Goal: Transaction & Acquisition: Purchase product/service

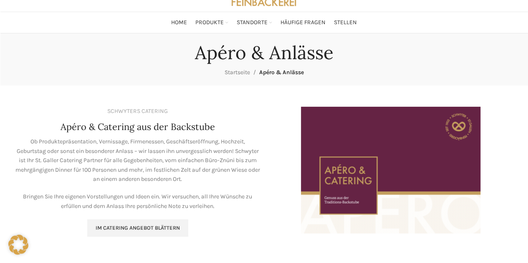
scroll to position [95, 0]
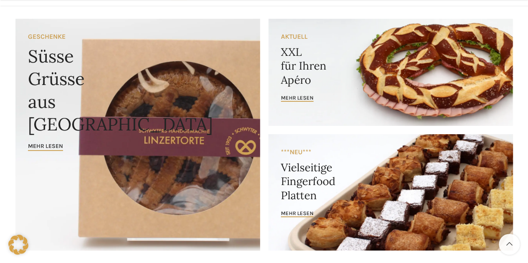
scroll to position [83, 0]
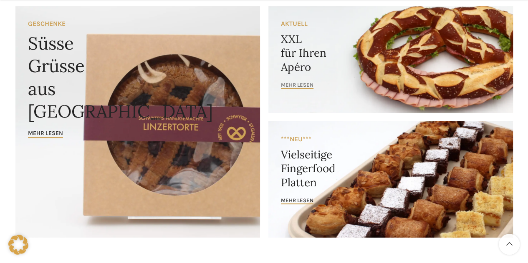
click at [301, 85] on span "mehr lesen" at bounding box center [297, 85] width 33 height 7
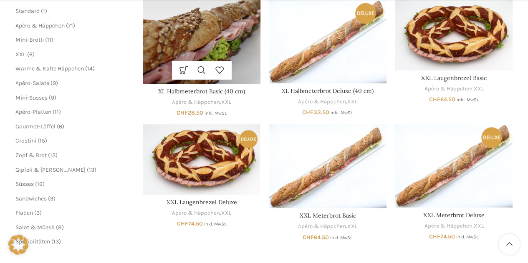
scroll to position [167, 0]
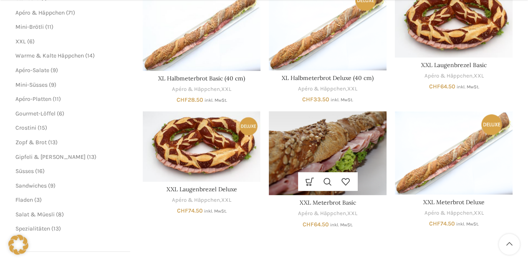
click at [300, 137] on img "XXL Meterbrot Basic" at bounding box center [328, 153] width 118 height 84
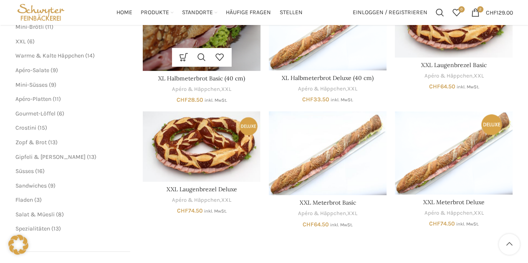
scroll to position [125, 0]
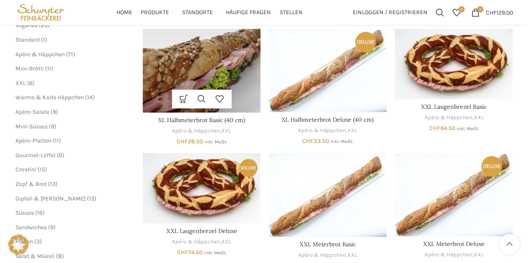
click at [174, 62] on img "XL Halbmeterbrot Basic (40 cm)" at bounding box center [202, 71] width 118 height 84
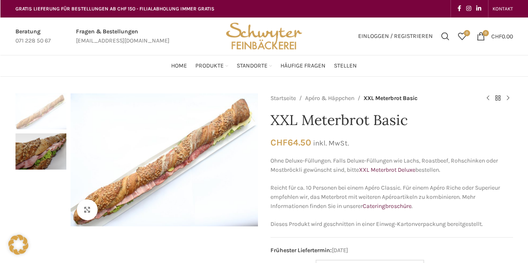
drag, startPoint x: 339, startPoint y: 159, endPoint x: 453, endPoint y: 169, distance: 114.0
click at [451, 169] on p "Ohne Deluxe-Füllungen. Falls Deluxe-Füllungen wie Lachs, Roastbeef, Rohschinken…" at bounding box center [392, 166] width 243 height 19
click at [295, 186] on p "Reicht für ca. 10 Personen bei einem Apéro Classic. Für einem Apéro Riche oder …" at bounding box center [392, 198] width 243 height 28
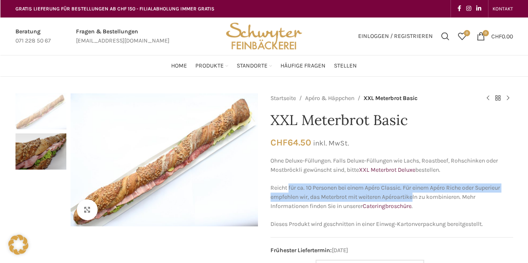
drag, startPoint x: 288, startPoint y: 187, endPoint x: 383, endPoint y: 195, distance: 95.5
click at [413, 198] on p "Reicht für ca. 10 Personen bei einem Apéro Classic. Für einem Apéro Riche oder …" at bounding box center [392, 198] width 243 height 28
click at [352, 195] on p "Reicht für ca. 10 Personen bei einem Apéro Classic. Für einem Apéro Riche oder …" at bounding box center [392, 198] width 243 height 28
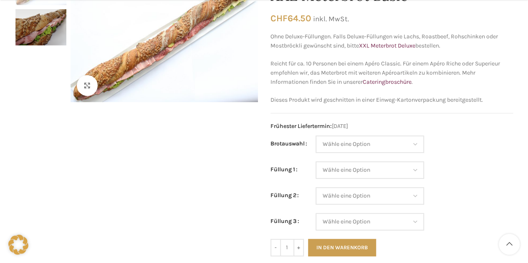
scroll to position [125, 0]
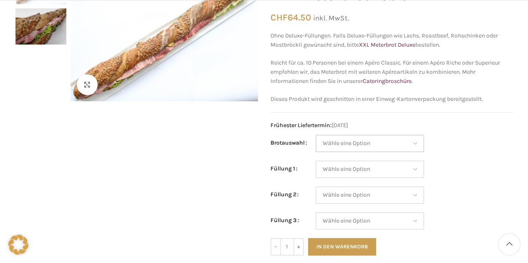
click at [343, 145] on select "Wähle eine Option Baguette Paillasse dunkel Paillasse knusper (Bild) Laugenbagu…" at bounding box center [370, 144] width 109 height 18
click at [316, 135] on select "Wähle eine Option Baguette Paillasse dunkel Paillasse knusper (Bild) Laugenbagu…" at bounding box center [370, 144] width 109 height 18
select select "Paillasse dunkel"
click at [367, 167] on select "Wähle eine Option Salami Schinken Fleischkäse Trutenschinken Appenzellerkäse Gr…" at bounding box center [370, 170] width 109 height 18
select select "Fleischkäse"
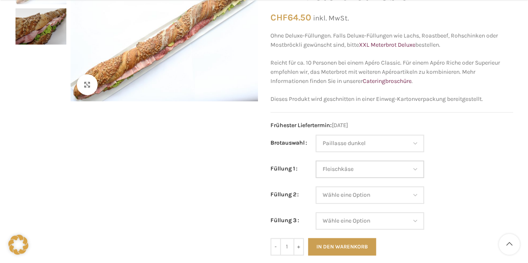
click at [316, 161] on select "Wähle eine Option Salami Schinken Fleischkäse Trutenschinken Appenzellerkäse Gr…" at bounding box center [370, 170] width 109 height 18
select select "Paillasse dunkel"
select select "Fleischkäse"
click at [345, 201] on select "Wähle eine Option Salami Schinken Fleischkäse Trutenschinken Appenzellerkäse Gr…" at bounding box center [370, 196] width 109 height 18
select select "Gruyère"
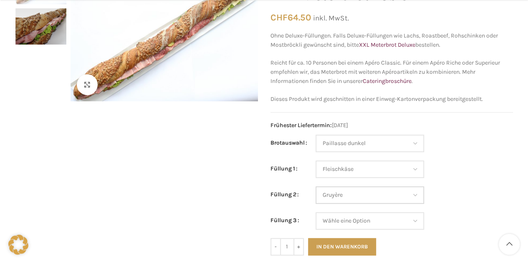
click at [316, 187] on select "Wähle eine Option Salami Schinken Fleischkäse Trutenschinken Appenzellerkäse Gr…" at bounding box center [370, 196] width 109 height 18
select select "Paillasse dunkel"
select select "Fleischkäse"
select select "Gruyère"
click at [342, 222] on select "Wähle eine Option Salami Schinken Fleischkäse Trutenschinken Appenzellerkäse Gr…" at bounding box center [370, 221] width 109 height 18
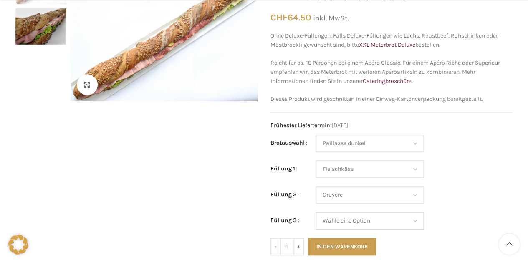
scroll to position [209, 0]
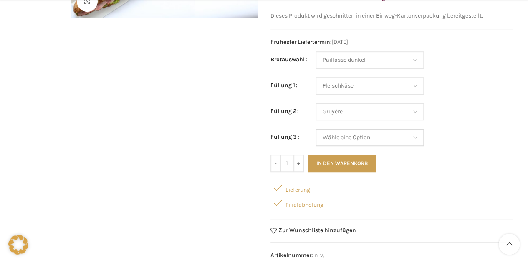
click at [372, 141] on select "Wähle eine Option Salami Schinken Fleischkäse Trutenschinken Appenzellerkäse Gr…" at bounding box center [370, 138] width 109 height 18
select select "Eimasse"
click at [316, 129] on select "Wähle eine Option Salami Schinken Fleischkäse Trutenschinken Appenzellerkäse Gr…" at bounding box center [370, 138] width 109 height 18
select select "Paillasse dunkel"
select select "Fleischkäse"
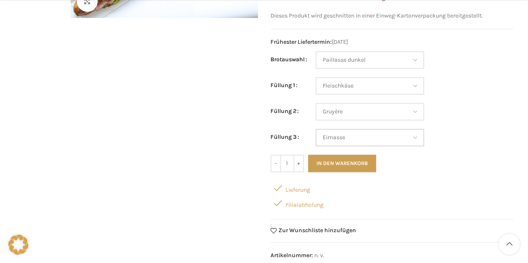
select select "Gruyère"
select select "Eimasse"
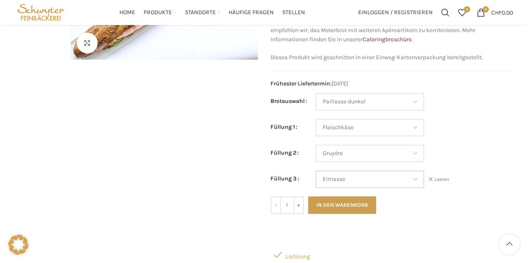
scroll to position [42, 0]
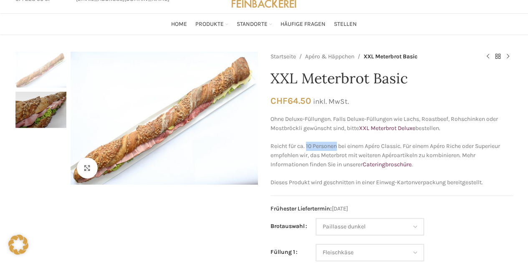
drag, startPoint x: 306, startPoint y: 147, endPoint x: 338, endPoint y: 146, distance: 31.8
click at [338, 146] on p "Reicht für ca. 10 Personen bei einem Apéro Classic. Für einem Apéro Riche oder …" at bounding box center [392, 156] width 243 height 28
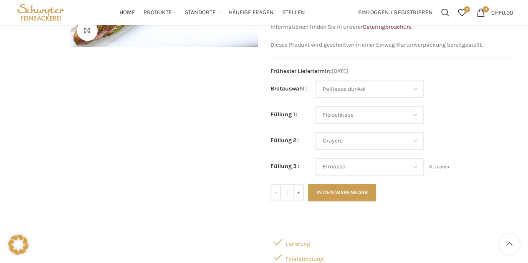
scroll to position [167, 0]
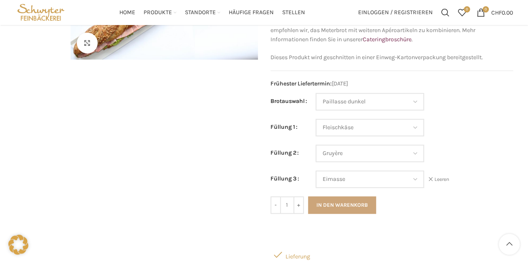
click at [340, 202] on button "In den Warenkorb" at bounding box center [342, 206] width 68 height 18
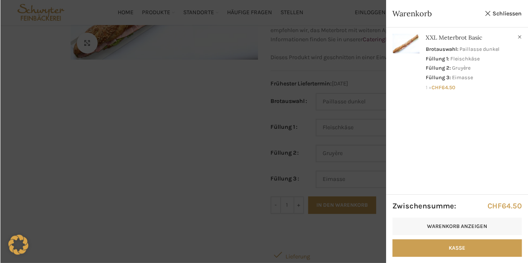
click at [308, 198] on div at bounding box center [264, 131] width 528 height 263
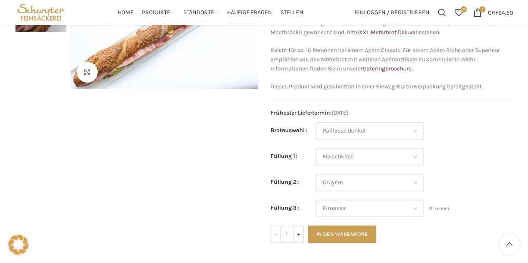
scroll to position [125, 0]
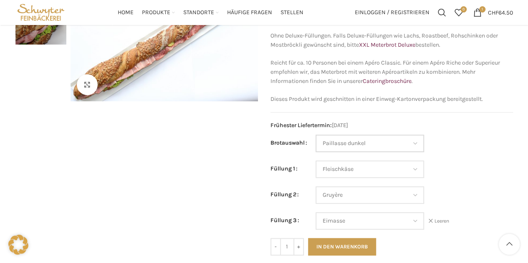
click at [340, 142] on select "Wähle eine Option Baguette Paillasse dunkel Paillasse knusper (Bild) Laugenbagu…" at bounding box center [370, 144] width 109 height 18
select select "Laugenbaguette"
click at [316, 135] on select "Wähle eine Option Baguette Paillasse dunkel Paillasse knusper (Bild) Laugenbagu…" at bounding box center [370, 144] width 109 height 18
select select "Fleischkäse"
select select "Gruyère"
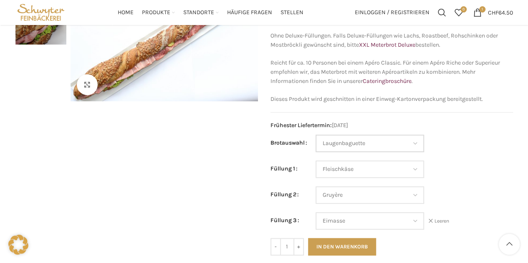
select select "Eimasse"
click at [338, 163] on select "Wähle eine Option Salami Schinken Fleischkäse Trutenschinken Appenzellerkäse Gr…" at bounding box center [370, 170] width 109 height 18
click at [316, 161] on select "Wähle eine Option Salami Schinken Fleischkäse Trutenschinken Appenzellerkäse Gr…" at bounding box center [370, 170] width 109 height 18
select select "Salami"
select select "Gruyère"
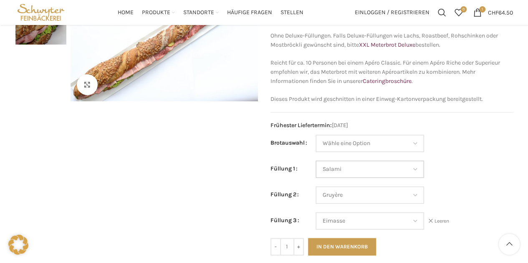
select select "Eimasse"
click at [340, 194] on select "Wähle eine Option Salami Schinken Fleischkäse Trutenschinken Appenzellerkäse Gr…" at bounding box center [370, 196] width 109 height 18
select select "Schinken"
click at [316, 187] on select "Wähle eine Option Salami Schinken Fleischkäse Trutenschinken Appenzellerkäse Gr…" at bounding box center [370, 196] width 109 height 18
select select "Salami"
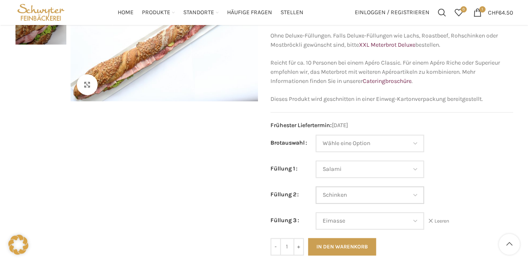
select select "Schinken"
click at [334, 219] on select "Wähle eine Option Salami Schinken Fleischkäse Trutenschinken Appenzellerkäse Gr…" at bounding box center [370, 221] width 109 height 18
select select "Thonmasse"
click at [316, 212] on select "Wähle eine Option Salami Schinken Fleischkäse Trutenschinken Appenzellerkäse Gr…" at bounding box center [370, 221] width 109 height 18
select select "Salami"
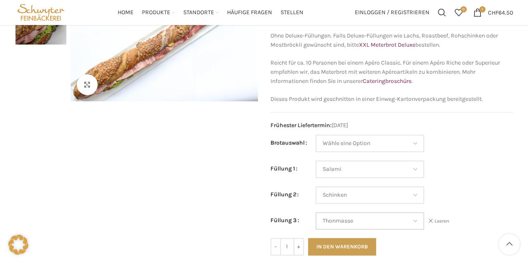
select select "Schinken"
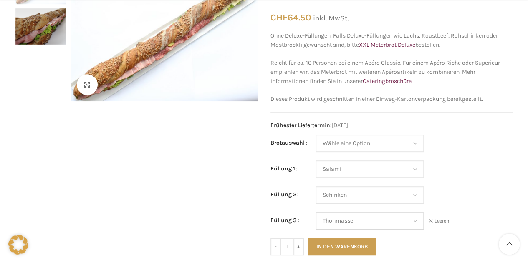
scroll to position [167, 0]
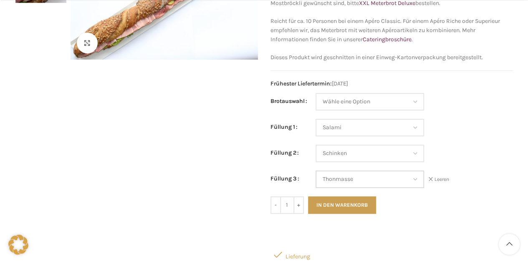
click at [364, 178] on select "Wähle eine Option Salami Schinken Fleischkäse Trutenschinken Appenzellerkäse Gr…" at bounding box center [370, 180] width 109 height 18
select select "Eimasse"
click at [316, 171] on select "Wähle eine Option Salami Schinken Fleischkäse Trutenschinken Appenzellerkäse Gr…" at bounding box center [370, 180] width 109 height 18
select select "Salami"
select select "Schinken"
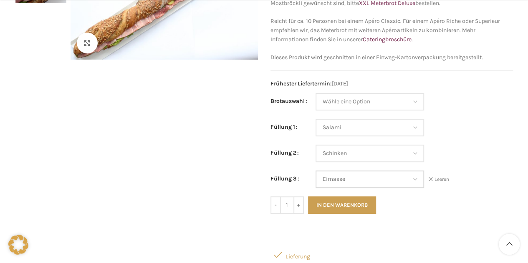
select select "Eimasse"
click at [359, 202] on button "In den Warenkorb" at bounding box center [342, 206] width 68 height 18
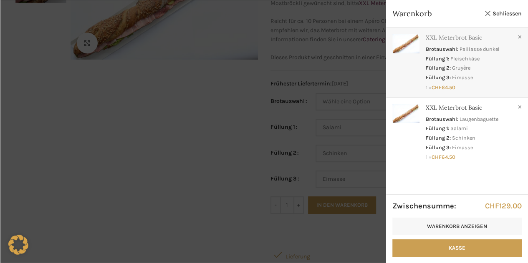
click at [488, 52] on link "Anzeigen" at bounding box center [457, 61] width 142 height 66
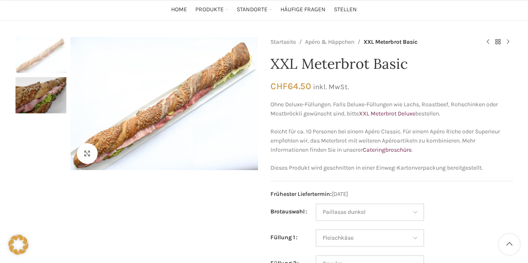
scroll to position [125, 0]
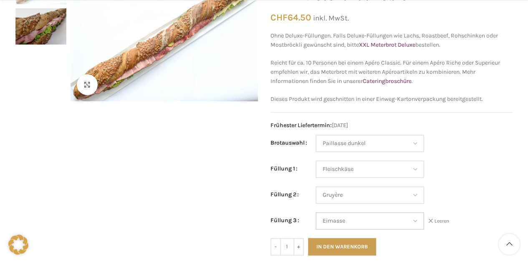
click at [339, 223] on select "Wähle eine Option Salami Schinken Fleischkäse Trutenschinken Appenzellerkäse Gr…" at bounding box center [370, 221] width 109 height 18
click at [316, 212] on select "Wähle eine Option Salami Schinken Fleischkäse Trutenschinken Appenzellerkäse Gr…" at bounding box center [370, 221] width 109 height 18
select select "Thonmasse"
click at [340, 248] on button "In den Warenkorb" at bounding box center [342, 247] width 68 height 18
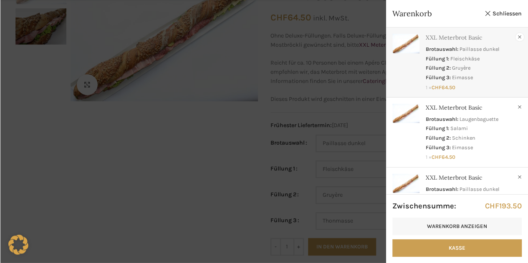
click at [520, 35] on link "×" at bounding box center [520, 37] width 8 height 8
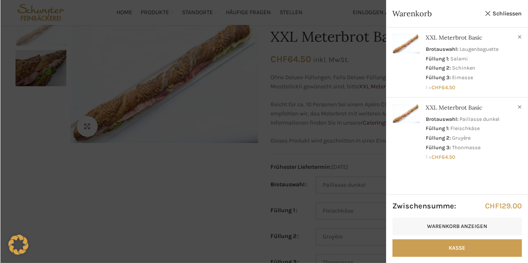
scroll to position [42, 0]
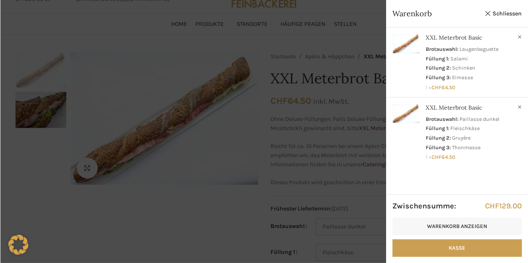
click at [322, 200] on div at bounding box center [264, 131] width 528 height 263
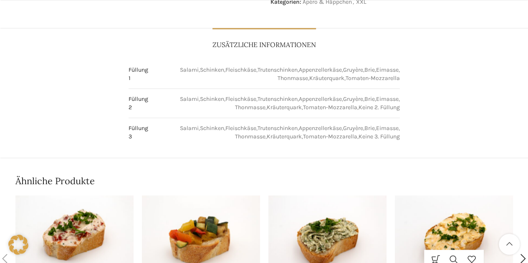
scroll to position [584, 0]
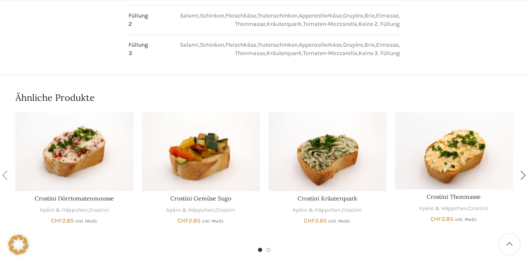
click at [523, 176] on div "Next slide" at bounding box center [523, 175] width 21 height 21
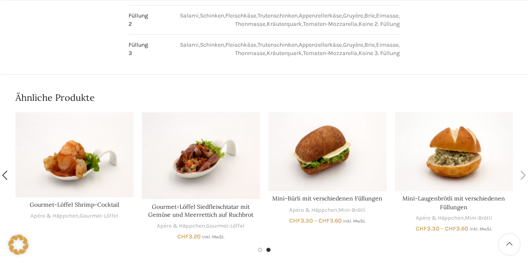
click at [523, 176] on div "Next slide" at bounding box center [523, 175] width 21 height 21
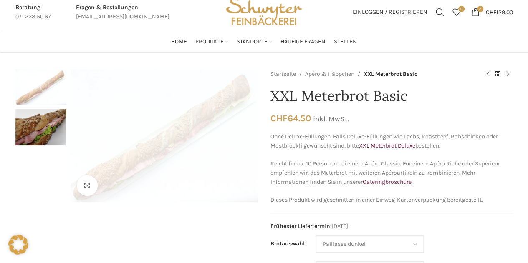
scroll to position [0, 0]
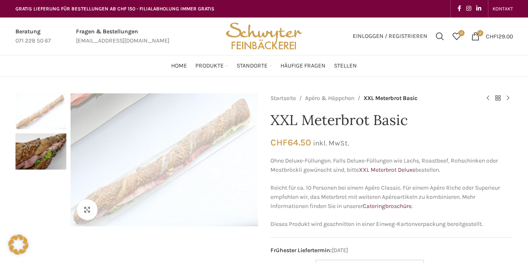
select select "Laugenbaguette"
select select "Salami"
select select "Schinken"
select select "Eimasse"
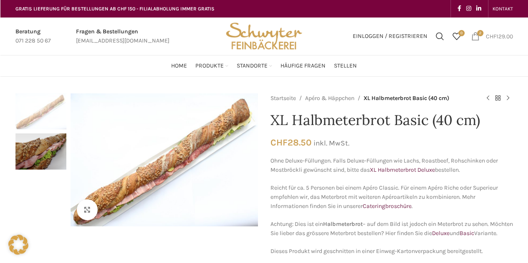
click at [472, 37] on span "2 items" at bounding box center [475, 36] width 8 height 8
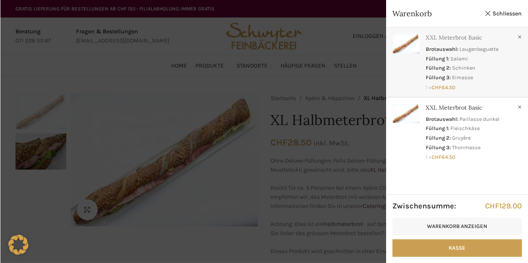
click at [462, 57] on link "Anzeigen" at bounding box center [457, 61] width 142 height 66
click at [518, 35] on link "×" at bounding box center [520, 37] width 8 height 8
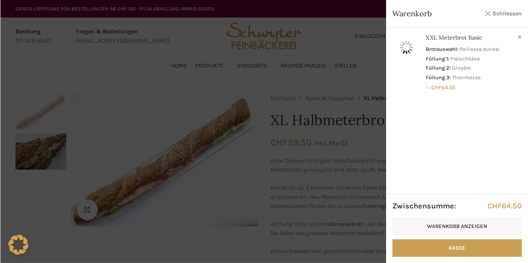
click at [512, 12] on link "Schliessen" at bounding box center [503, 13] width 38 height 10
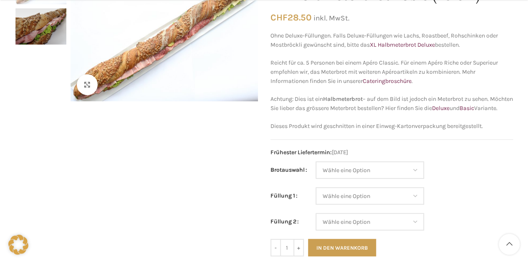
scroll to position [167, 0]
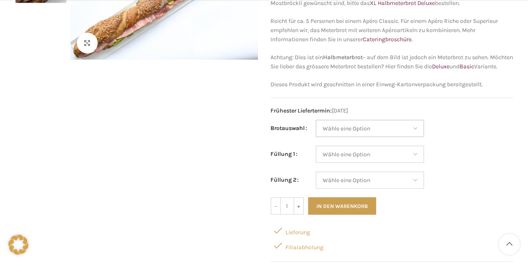
click at [365, 137] on select "Wähle eine Option Baguette Paillasse dunkel Paillasse knusper (Bild) Laugenbagu…" at bounding box center [370, 129] width 109 height 18
select select "Laugenbaguette"
click at [316, 129] on select "Wähle eine Option Baguette Paillasse dunkel Paillasse knusper (Bild) Laugenbagu…" at bounding box center [370, 129] width 109 height 18
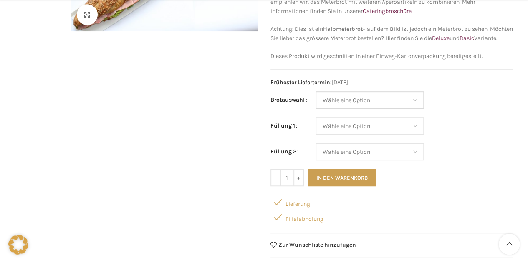
scroll to position [209, 0]
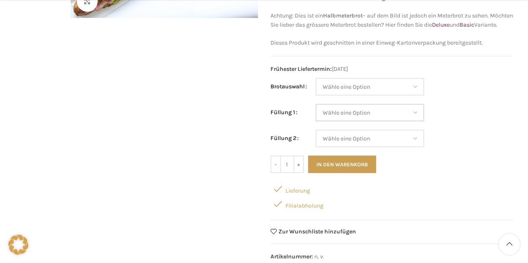
click at [367, 121] on select "Wähle eine Option Salami Schinken Fleischkäse Trutenschinken Appenzellerkäse Gr…" at bounding box center [370, 113] width 109 height 18
click at [316, 113] on select "Wähle eine Option Salami Schinken Fleischkäse Trutenschinken Appenzellerkäse Gr…" at bounding box center [370, 113] width 109 height 18
select select "Salami"
click at [358, 147] on select "Wähle eine Option Salami Schinken Fleischkäse Trutenschinken Appenzellerkäse Gr…" at bounding box center [370, 139] width 109 height 18
select select "Fleischkäse"
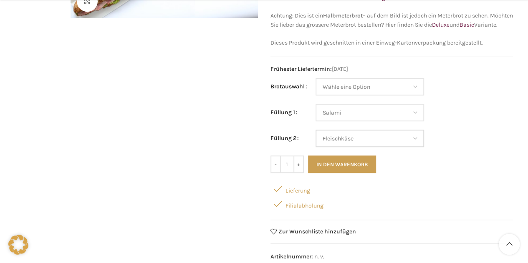
click at [316, 139] on select "Wähle eine Option Salami Schinken Fleischkäse Trutenschinken Appenzellerkäse Gr…" at bounding box center [370, 139] width 109 height 18
select select "Salami"
select select "Fleischkäse"
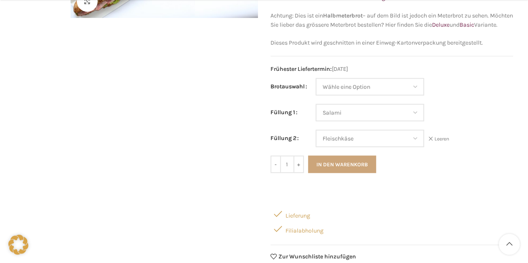
click at [344, 173] on button "In den Warenkorb" at bounding box center [342, 165] width 68 height 18
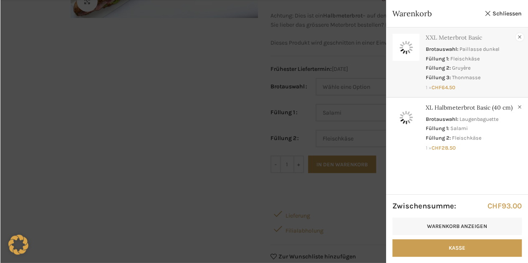
click at [520, 37] on link "×" at bounding box center [520, 37] width 8 height 8
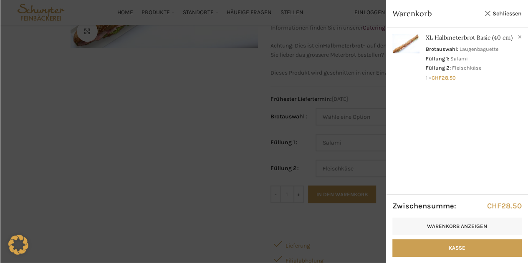
scroll to position [83, 0]
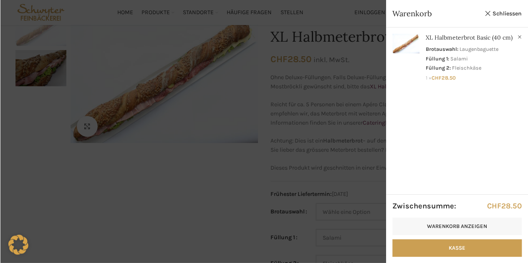
click at [326, 116] on div at bounding box center [264, 131] width 528 height 263
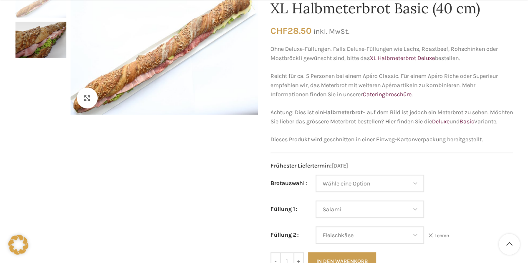
scroll to position [167, 0]
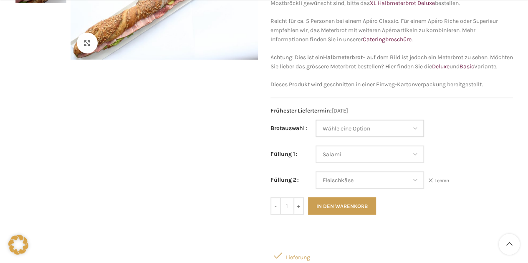
click at [355, 137] on select "Wähle eine Option Baguette Paillasse dunkel Paillasse knusper (Bild) Laugenbagu…" at bounding box center [370, 129] width 109 height 18
click at [316, 129] on select "Wähle eine Option Baguette Paillasse dunkel Paillasse knusper (Bild) Laugenbagu…" at bounding box center [370, 129] width 109 height 18
select select "Paillasse dunkel"
select select "Salami"
select select "Fleischkäse"
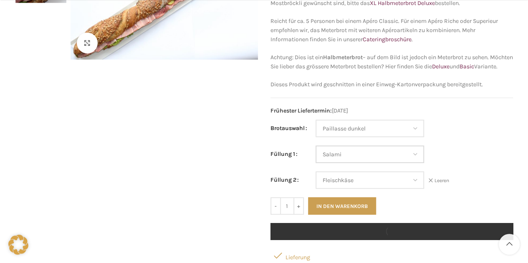
click at [346, 162] on select "Wähle eine Option Salami Schinken Fleischkäse Trutenschinken Appenzellerkäse Gr…" at bounding box center [370, 155] width 109 height 18
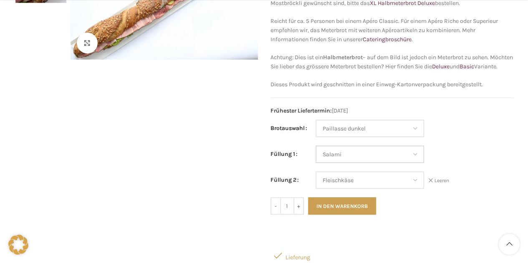
select select "Gruyère"
click at [316, 154] on select "Wähle eine Option Salami Schinken Fleischkäse Trutenschinken Appenzellerkäse Gr…" at bounding box center [370, 155] width 109 height 18
select select "Paillasse dunkel"
select select "Gruyère"
click at [340, 188] on select "Wähle eine Option Salami Schinken Fleischkäse Trutenschinken Appenzellerkäse Gr…" at bounding box center [370, 181] width 109 height 18
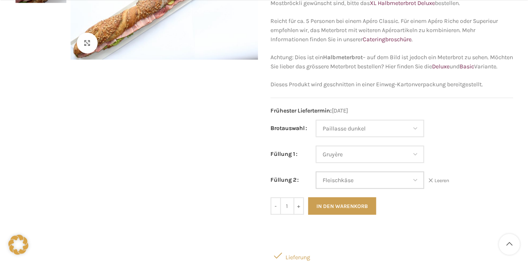
click at [316, 180] on select "Wähle eine Option Salami Schinken Fleischkäse Trutenschinken Appenzellerkäse Gr…" at bounding box center [370, 181] width 109 height 18
click at [333, 214] on button "In den Warenkorb" at bounding box center [342, 206] width 68 height 18
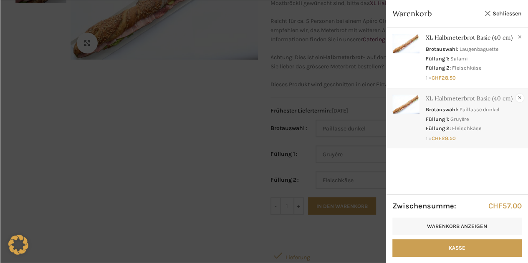
click at [522, 98] on link "×" at bounding box center [520, 98] width 8 height 8
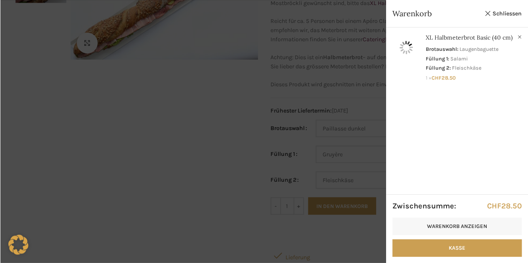
click at [270, 102] on div at bounding box center [264, 131] width 528 height 263
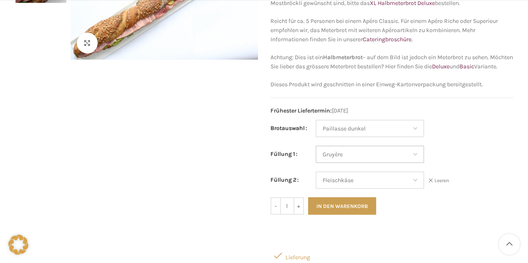
click at [348, 163] on select "Wähle eine Option Salami Schinken Fleischkäse Trutenschinken Appenzellerkäse Gr…" at bounding box center [370, 155] width 109 height 18
click at [348, 185] on select "Wähle eine Option Salami Schinken Fleischkäse Trutenschinken Appenzellerkäse Gr…" at bounding box center [370, 181] width 109 height 18
select select "Schinken"
click at [316, 180] on select "Wähle eine Option Salami Schinken Fleischkäse Trutenschinken Appenzellerkäse Gr…" at bounding box center [370, 181] width 109 height 18
select select "Paillasse dunkel"
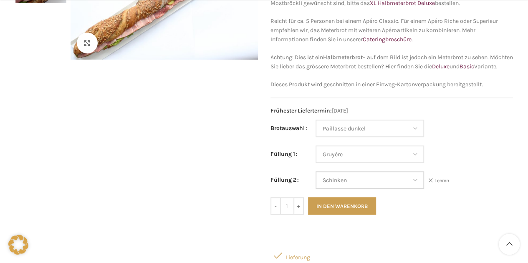
select select "Gruyère"
select select "Schinken"
click at [351, 213] on button "In den Warenkorb" at bounding box center [342, 206] width 68 height 18
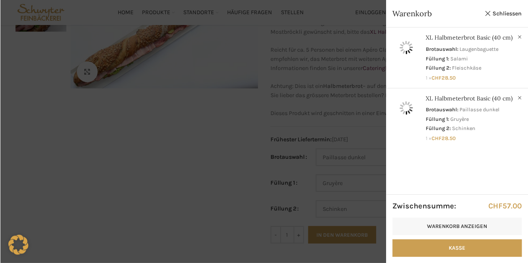
scroll to position [125, 0]
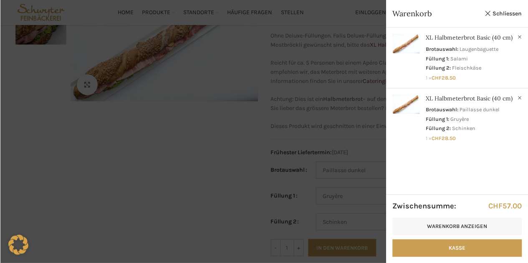
click at [306, 119] on div at bounding box center [264, 131] width 528 height 263
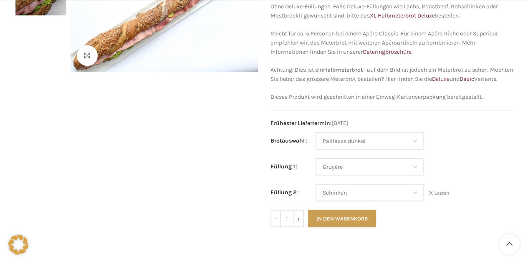
scroll to position [167, 0]
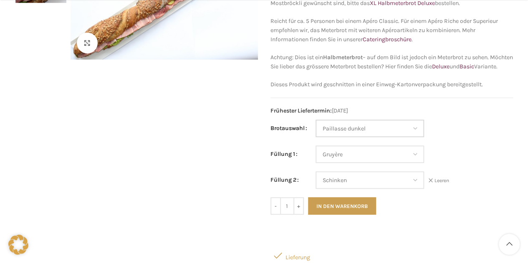
click at [342, 135] on select "Wähle eine Option Baguette Paillasse dunkel Paillasse knusper (Bild) Laugenbagu…" at bounding box center [370, 129] width 109 height 18
click at [316, 129] on select "Wähle eine Option Baguette Paillasse dunkel Paillasse knusper (Bild) Laugenbagu…" at bounding box center [370, 129] width 109 height 18
select select "Paillasse knusper (Bild)"
select select "Gruyère"
select select "Schinken"
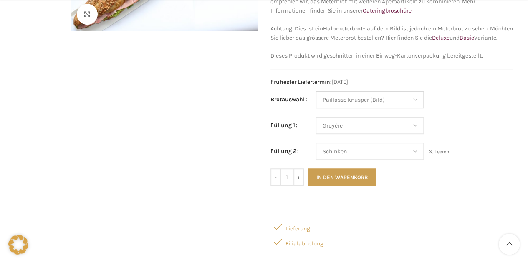
scroll to position [209, 0]
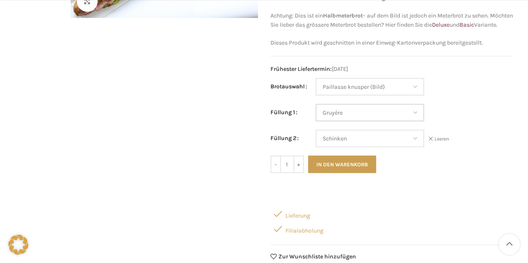
click at [349, 118] on select "Wähle eine Option Salami Schinken Fleischkäse Trutenschinken Appenzellerkäse Gr…" at bounding box center [370, 113] width 109 height 18
select select "Thonmasse"
click at [316, 113] on select "Wähle eine Option Salami Schinken Fleischkäse Trutenschinken Appenzellerkäse Gr…" at bounding box center [370, 113] width 109 height 18
select select "Paillasse knusper (Bild)"
select select "Thonmasse"
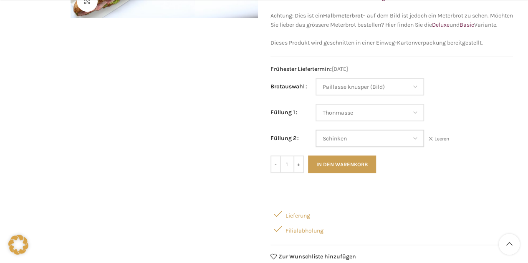
click at [337, 144] on select "Wähle eine Option Salami Schinken Fleischkäse Trutenschinken Appenzellerkäse Gr…" at bounding box center [370, 139] width 109 height 18
select select "Tomaten-Mozzarella"
click at [316, 139] on select "Wähle eine Option Salami Schinken Fleischkäse Trutenschinken Appenzellerkäse Gr…" at bounding box center [370, 139] width 109 height 18
select select "Paillasse knusper (Bild)"
select select "Thonmasse"
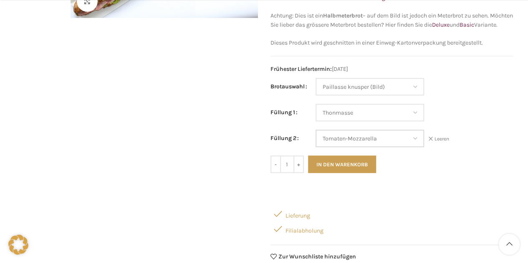
select select "Tomaten-Mozzarella"
click at [357, 173] on button "In den Warenkorb" at bounding box center [342, 165] width 68 height 18
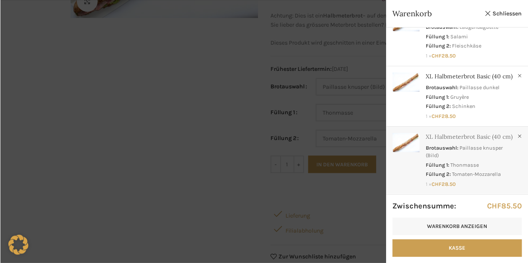
scroll to position [46, 0]
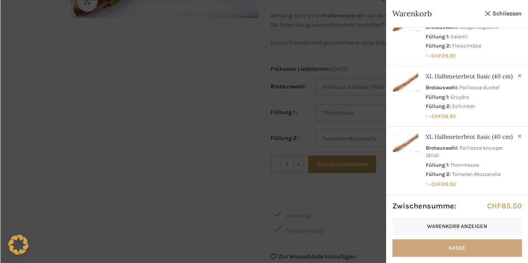
click at [469, 247] on link "Kasse" at bounding box center [456, 249] width 129 height 18
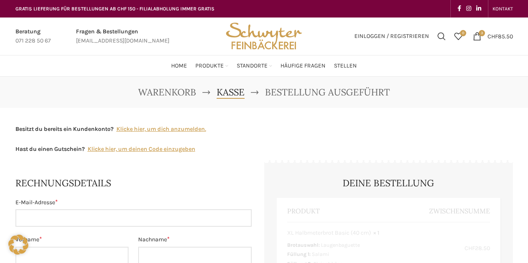
select select "SG"
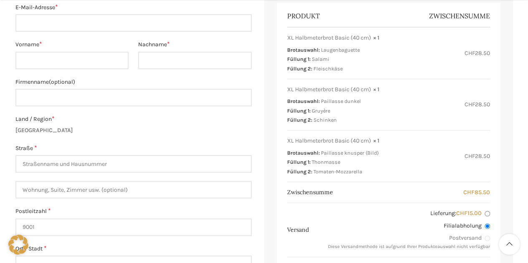
scroll to position [209, 0]
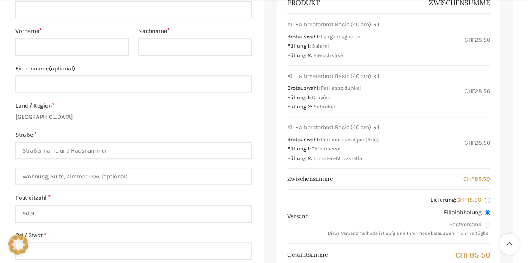
click at [485, 199] on input "Lieferung: CHF 15.00" at bounding box center [487, 200] width 5 height 5
radio input "true"
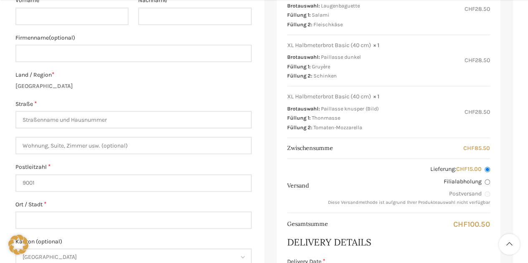
scroll to position [250, 0]
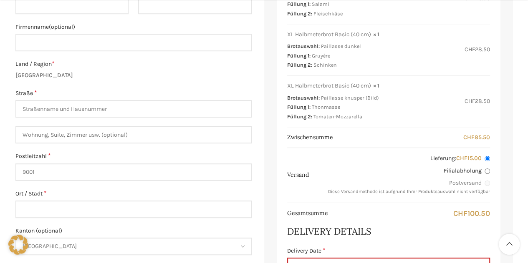
click at [485, 171] on input "Filialabholung" at bounding box center [487, 171] width 5 height 5
radio input "true"
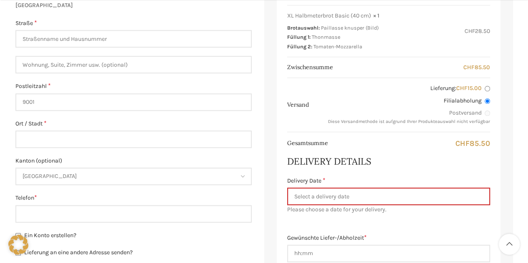
scroll to position [334, 0]
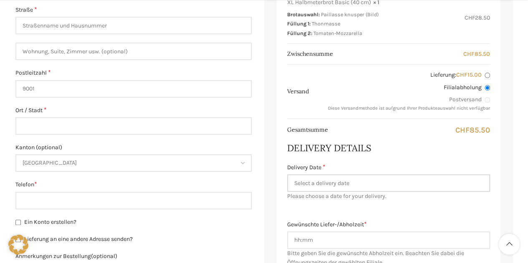
click at [382, 183] on input "Delivery Date *" at bounding box center [388, 183] width 203 height 18
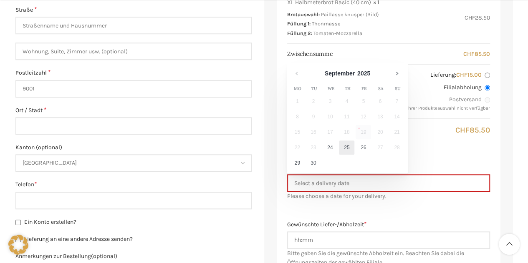
click at [348, 148] on link "25" at bounding box center [346, 148] width 15 height 14
type input "[DATE]"
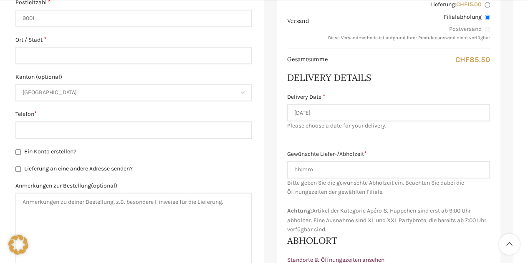
scroll to position [417, 0]
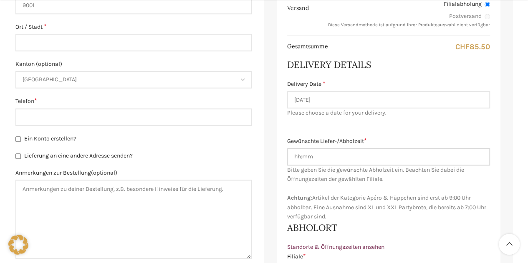
click at [317, 159] on input "Gewünschte Liefer-/Abholzeit *" at bounding box center [388, 157] width 203 height 18
click at [301, 155] on input "1600" at bounding box center [388, 157] width 203 height 18
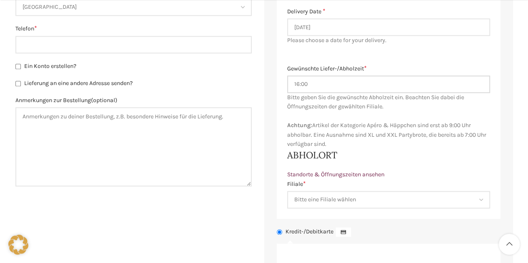
scroll to position [501, 0]
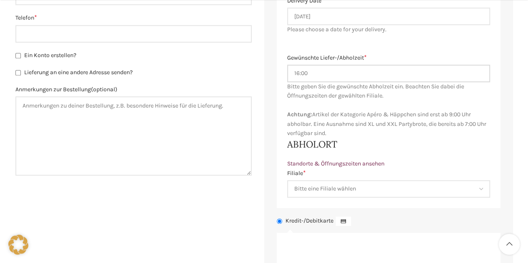
type input "16:00"
click at [367, 190] on select "Bitte eine Filiale wählen Backstube Schuppis [GEOGRAPHIC_DATA] [GEOGRAPHIC_DATA…" at bounding box center [388, 189] width 203 height 18
select select "11684"
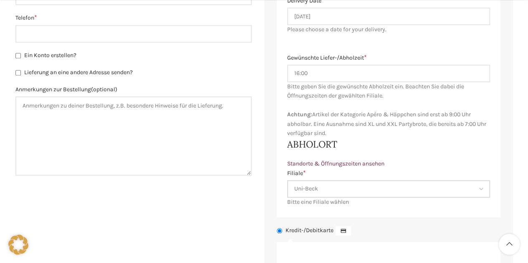
click at [287, 180] on select "Bitte eine Filiale wählen Backstube Schuppis [GEOGRAPHIC_DATA] [GEOGRAPHIC_DATA…" at bounding box center [388, 189] width 203 height 18
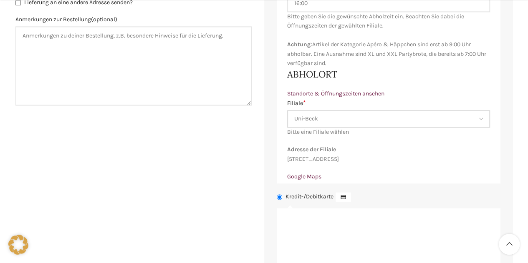
scroll to position [584, 0]
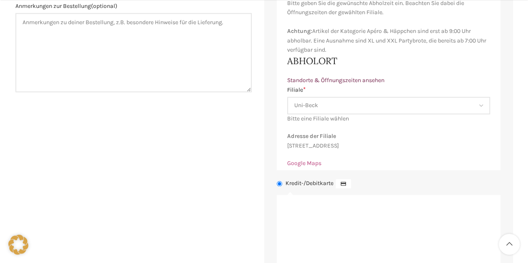
click at [311, 167] on link "Google Maps" at bounding box center [304, 163] width 34 height 7
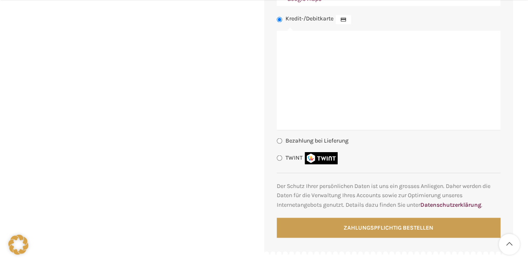
scroll to position [751, 0]
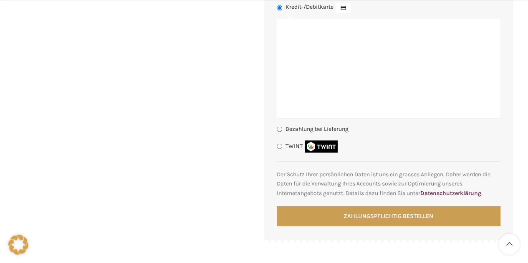
click at [316, 132] on label "Bezahlung bei Lieferung" at bounding box center [317, 128] width 63 height 7
click at [282, 132] on input "Bezahlung bei Lieferung" at bounding box center [279, 128] width 5 height 5
radio input "true"
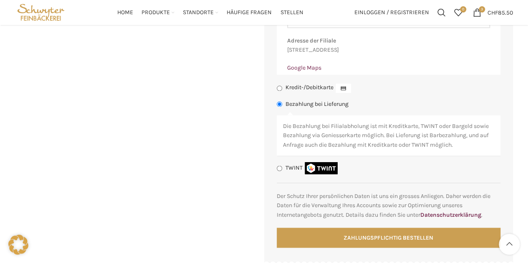
scroll to position [668, 0]
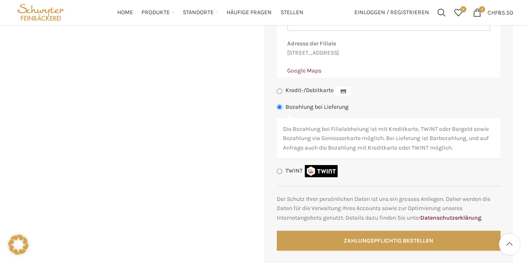
click at [308, 94] on label "Kredit-/Debitkarte" at bounding box center [320, 90] width 68 height 7
click at [282, 94] on input "Kredit-/Debitkarte" at bounding box center [279, 91] width 5 height 5
radio input "true"
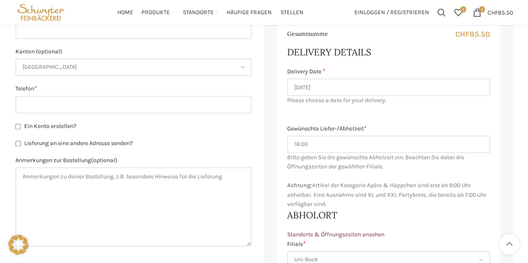
scroll to position [417, 0]
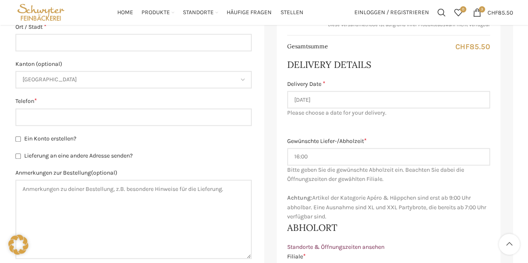
click at [410, 180] on div "Gewünschte Liefer-/Abholzeit * 16:00 Bitte geben Sie die gewünschte Lieferzeit …" at bounding box center [388, 179] width 203 height 85
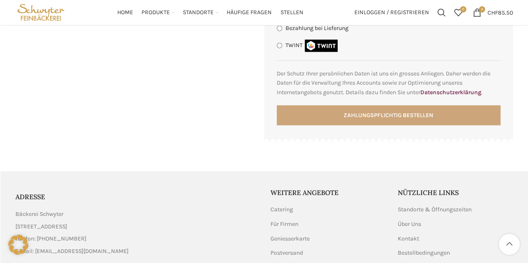
scroll to position [918, 0]
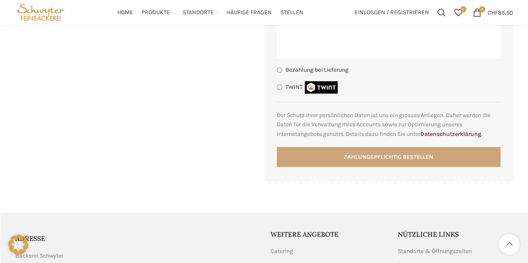
click at [410, 163] on button "Zahlungspflichtig bestellen" at bounding box center [389, 157] width 224 height 20
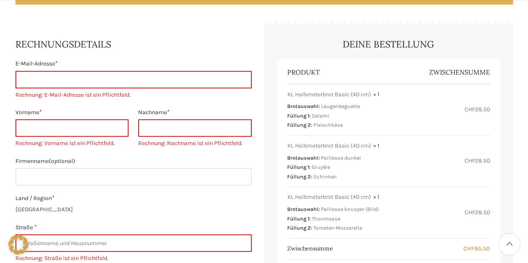
scroll to position [248, 0]
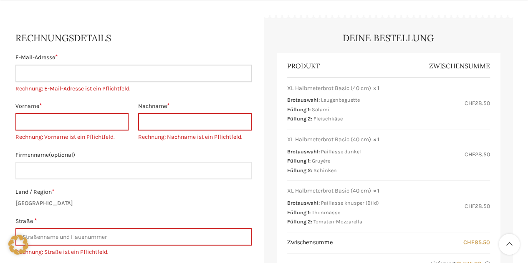
click at [85, 70] on input "E-Mail-Adresse *" at bounding box center [133, 74] width 236 height 18
type input "[PERSON_NAME][EMAIL_ADDRESS][PERSON_NAME][DOMAIN_NAME]"
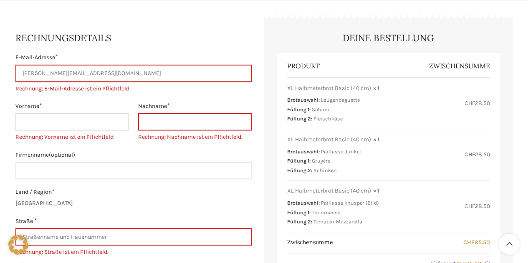
type input "Sabine"
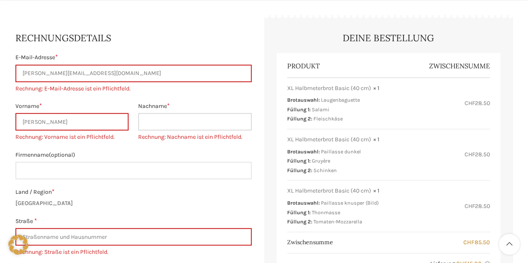
type input "Burkhart"
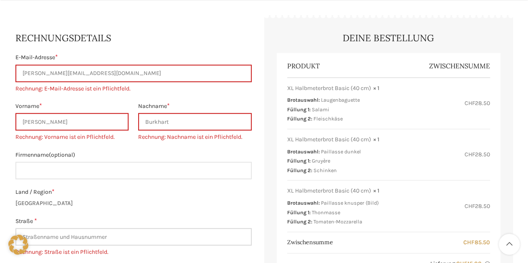
type input "[STREET_ADDRESS]"
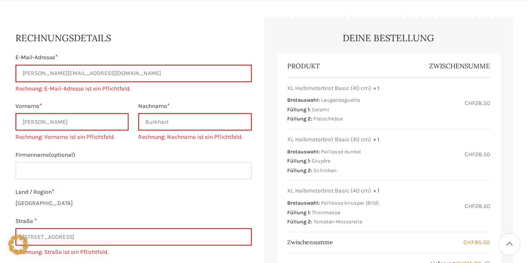
type input "35"
type input "wil"
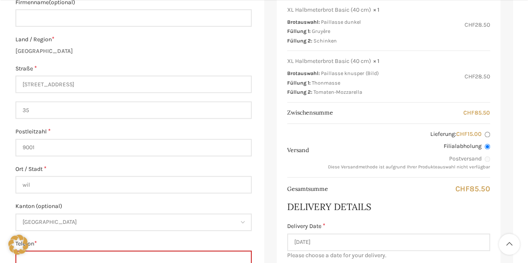
scroll to position [394, 0]
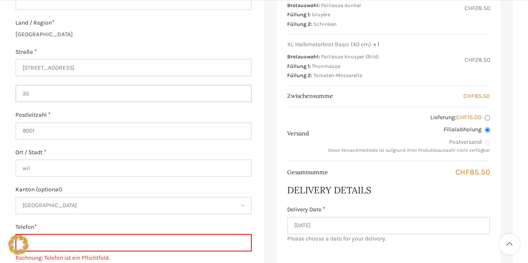
click at [63, 93] on input "35" at bounding box center [133, 94] width 236 height 18
type input "3"
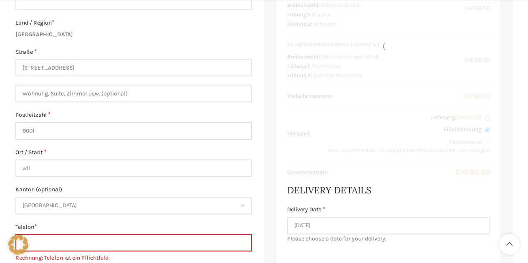
click at [44, 134] on input "9001" at bounding box center [133, 131] width 236 height 18
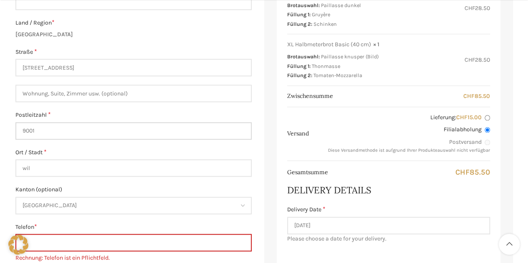
drag, startPoint x: 46, startPoint y: 131, endPoint x: 8, endPoint y: 127, distance: 37.9
click at [8, 127] on div "Warenkorb Kasse Bestellung ausgeführt Besitzt du bereits ein Kundenkonto? Klick…" at bounding box center [264, 243] width 528 height 1121
type input "9500"
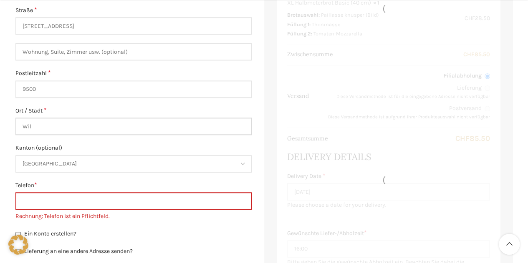
scroll to position [478, 0]
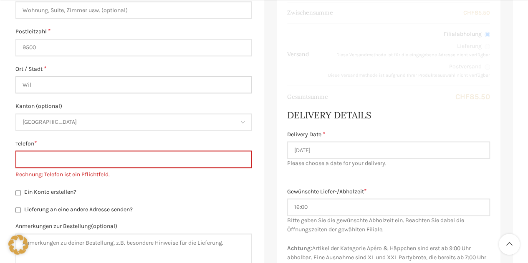
type input "Wil"
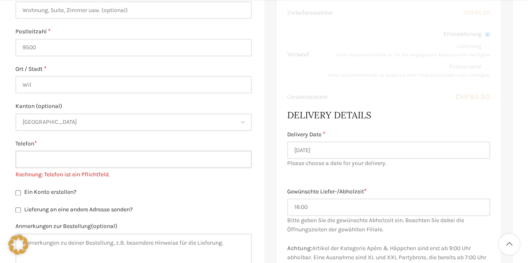
click at [65, 162] on input "Telefon *" at bounding box center [133, 160] width 236 height 18
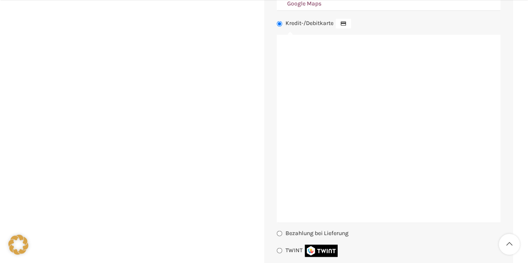
scroll to position [853, 0]
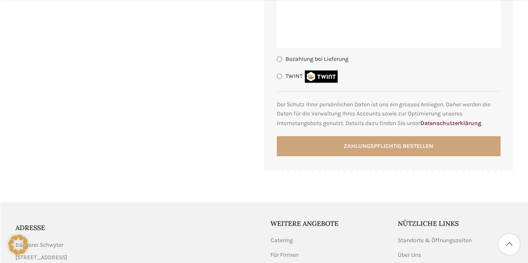
type input "0799489509"
click at [365, 154] on button "Zahlungspflichtig bestellen" at bounding box center [389, 147] width 224 height 20
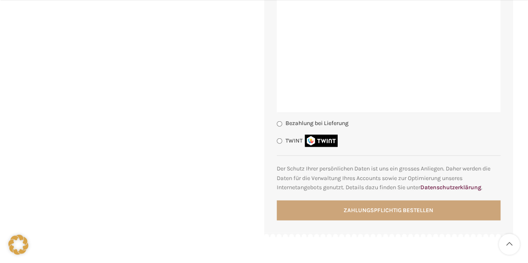
scroll to position [1001, 0]
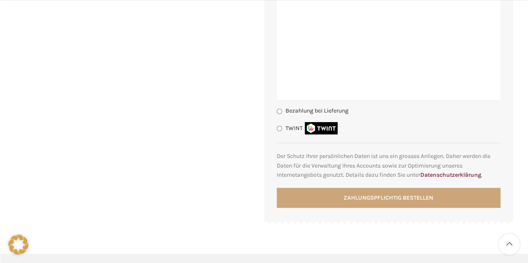
click at [365, 208] on button "Zahlungspflichtig bestellen" at bounding box center [389, 198] width 224 height 20
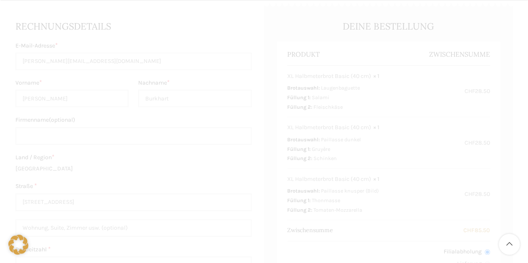
scroll to position [323, 0]
